Goal: Task Accomplishment & Management: Complete application form

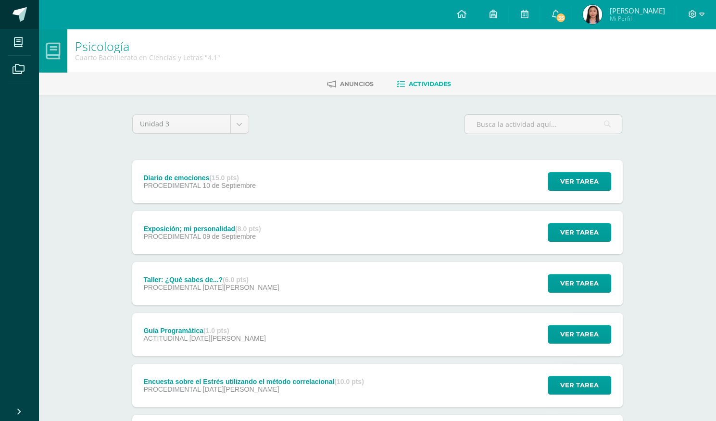
click at [29, 14] on link at bounding box center [19, 14] width 38 height 29
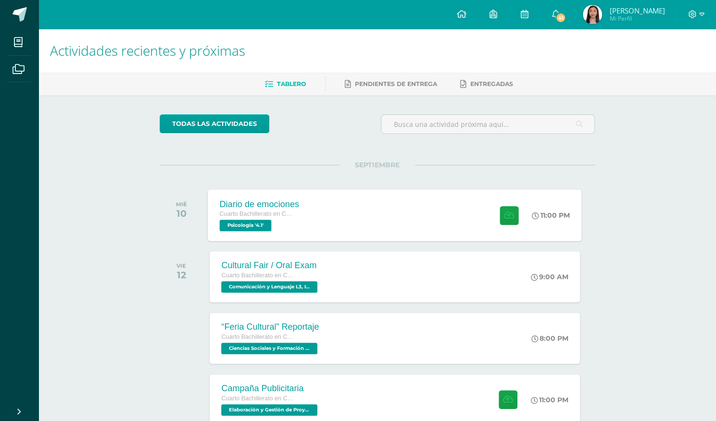
click at [456, 216] on div "Diario de emociones Cuarto Bachillerato en Ciencias y Letras Psicología '4.1' 1…" at bounding box center [395, 214] width 374 height 51
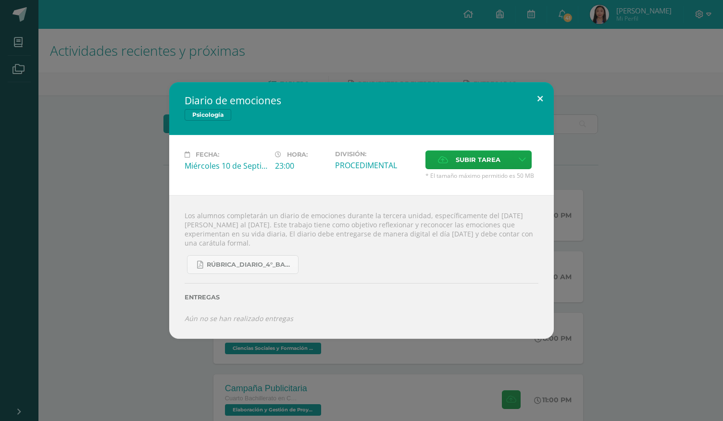
click at [540, 100] on button at bounding box center [539, 98] width 27 height 33
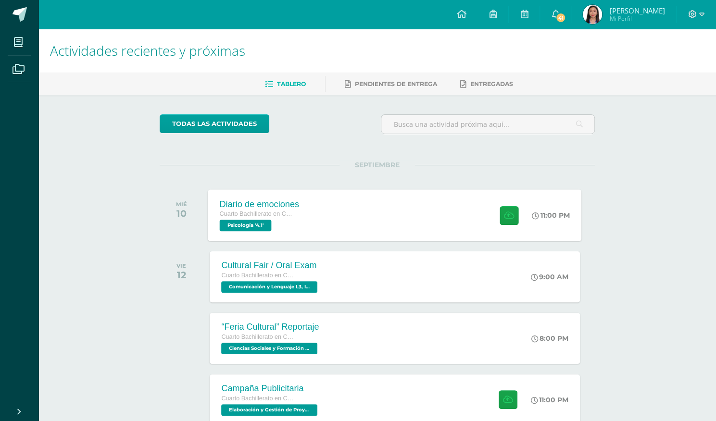
click at [346, 226] on div "Diario de emociones Cuarto Bachillerato en Ciencias y Letras Psicología '4.1' 1…" at bounding box center [395, 214] width 374 height 51
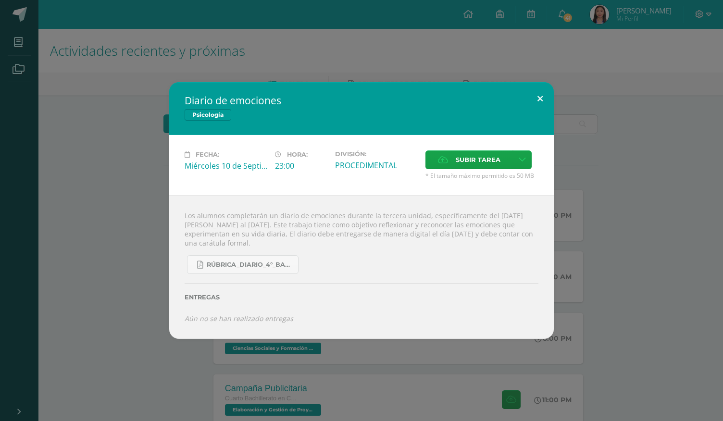
click at [540, 104] on button at bounding box center [539, 98] width 27 height 33
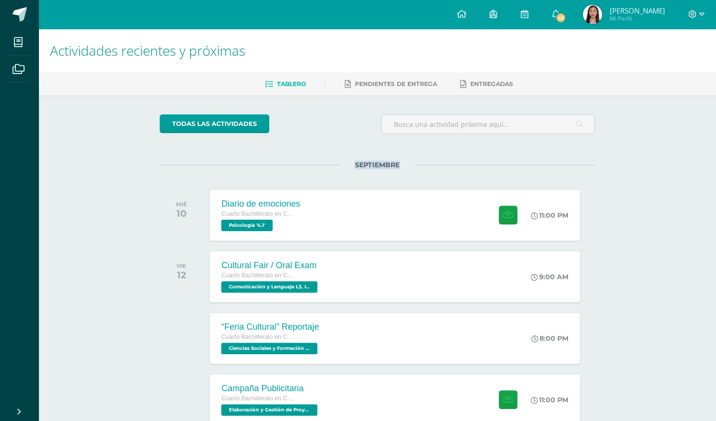
drag, startPoint x: 399, startPoint y: 164, endPoint x: 344, endPoint y: 162, distance: 54.4
click at [344, 162] on span "SEPTIEMBRE" at bounding box center [376, 165] width 75 height 9
click at [318, 179] on div "SEPTIEMBRE MIÉ 10 Diario de emociones Cuarto Bachillerato en Ciencias y Letras …" at bounding box center [377, 203] width 435 height 77
click at [366, 227] on div "Diario de emociones Cuarto Bachillerato en Ciencias y Letras Psicología '4.1' 1…" at bounding box center [395, 214] width 374 height 51
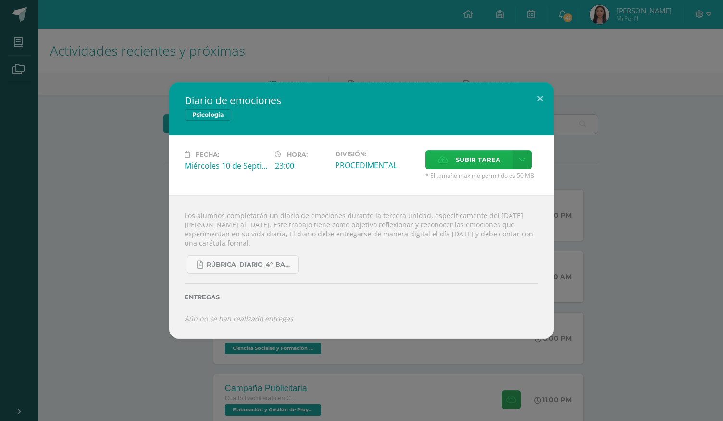
click at [441, 161] on icon at bounding box center [443, 160] width 10 height 6
click at [0, 0] on input "Subir tarea" at bounding box center [0, 0] width 0 height 0
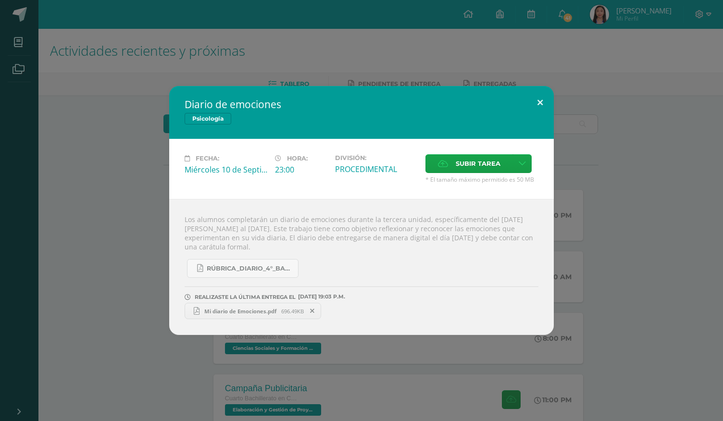
click at [543, 100] on button at bounding box center [539, 102] width 27 height 33
